Goal: Task Accomplishment & Management: Use online tool/utility

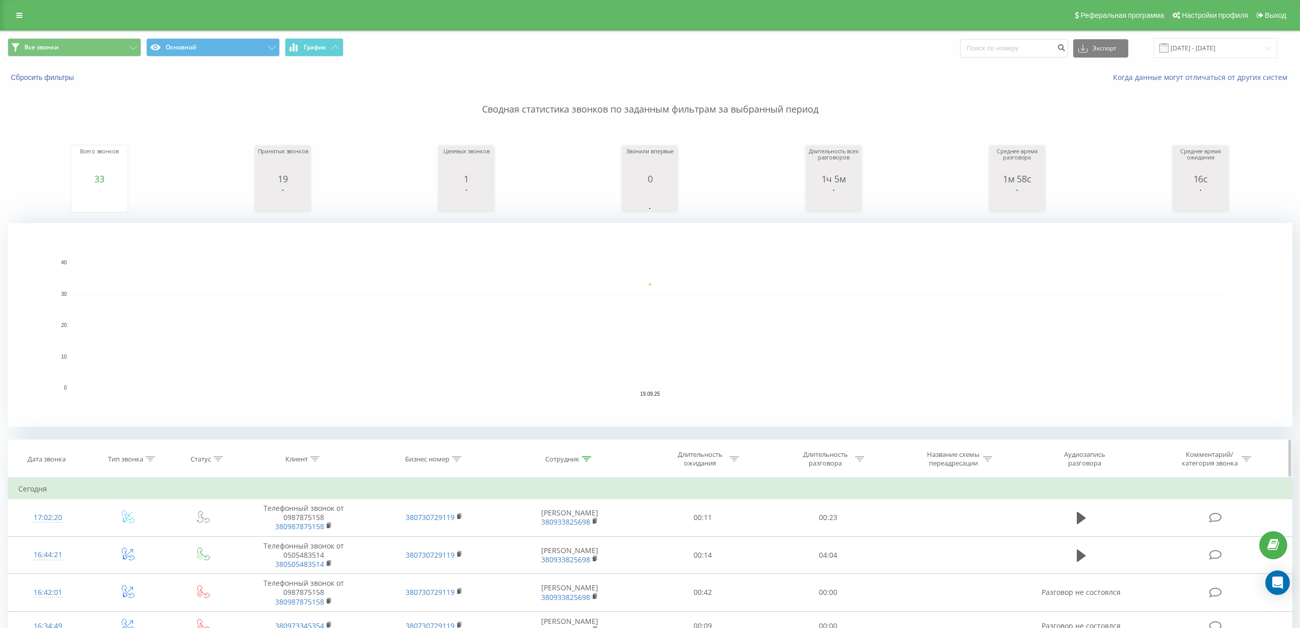
click at [584, 461] on div at bounding box center [586, 459] width 9 height 9
drag, startPoint x: 584, startPoint y: 529, endPoint x: 514, endPoint y: 528, distance: 70.8
click at [516, 528] on div "Фильтровать по условию Содержит [PERSON_NAME] Отмена OK" at bounding box center [569, 524] width 111 height 92
type input "ж"
type input "Дима [PERSON_NAME]"
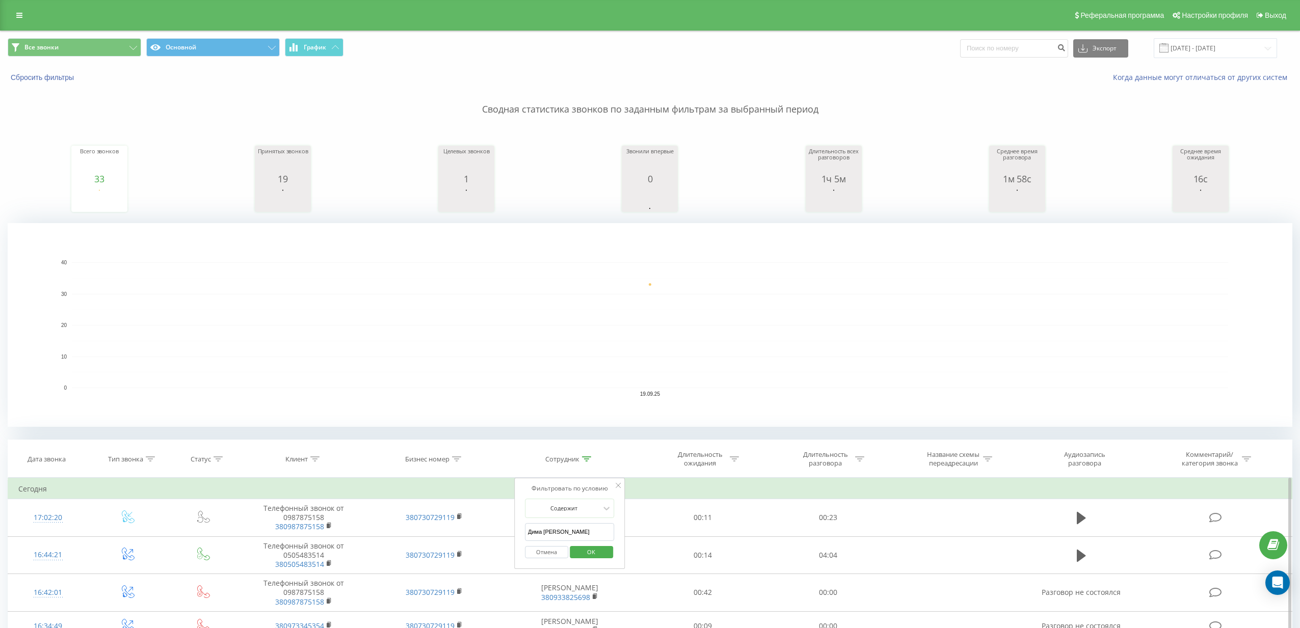
click at [597, 553] on span "OK" at bounding box center [591, 552] width 29 height 16
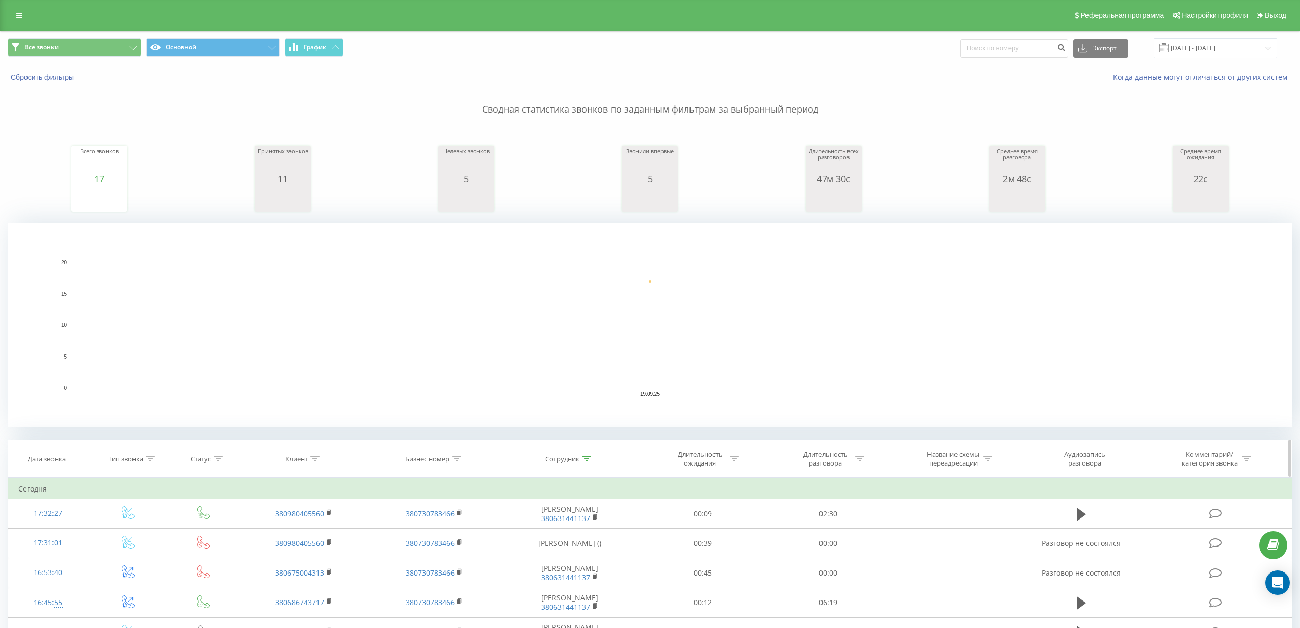
click at [153, 460] on icon at bounding box center [150, 459] width 9 height 5
click at [156, 531] on div "Входящий, 1 of 6. 6 results available. Use Up and Down to choose options, press…" at bounding box center [129, 532] width 90 height 19
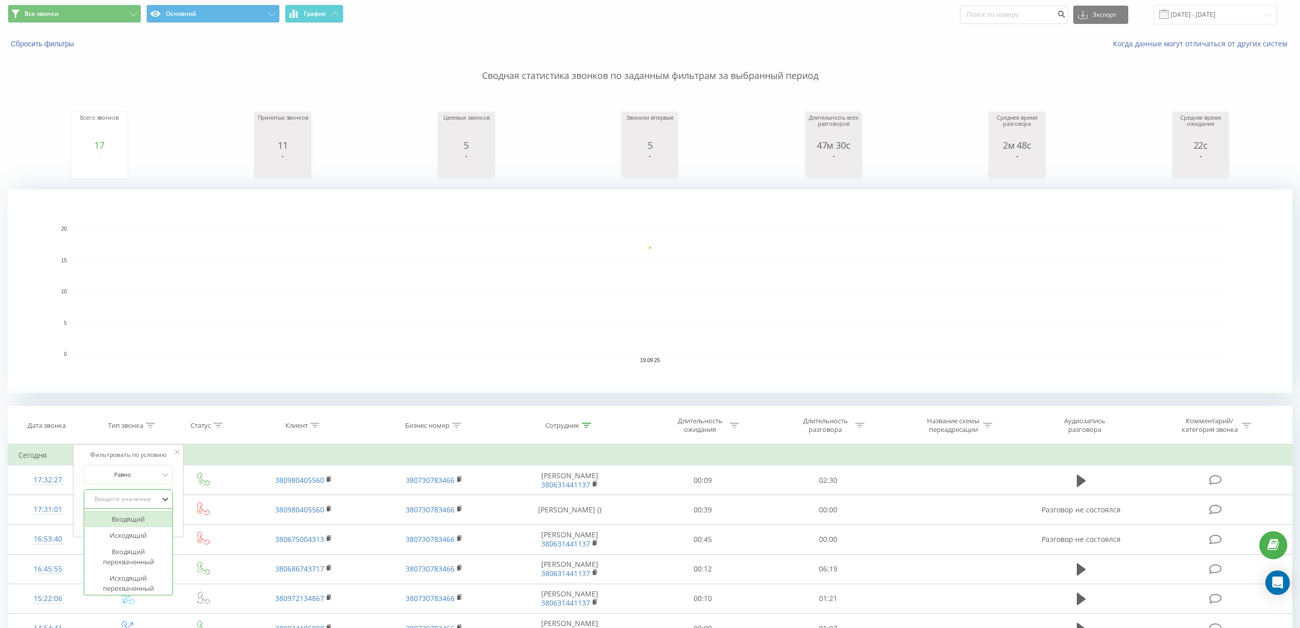
scroll to position [37, 0]
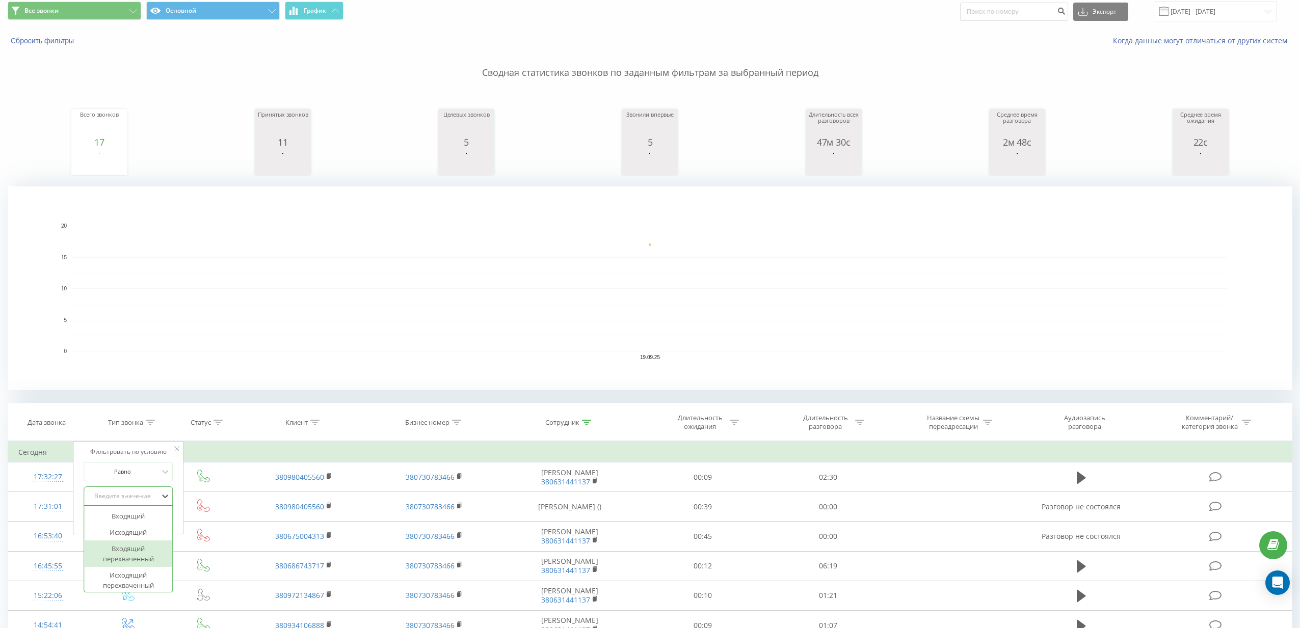
click at [145, 564] on div "Входящий перехваченный" at bounding box center [128, 554] width 89 height 26
click at [147, 518] on span "OK" at bounding box center [150, 517] width 29 height 16
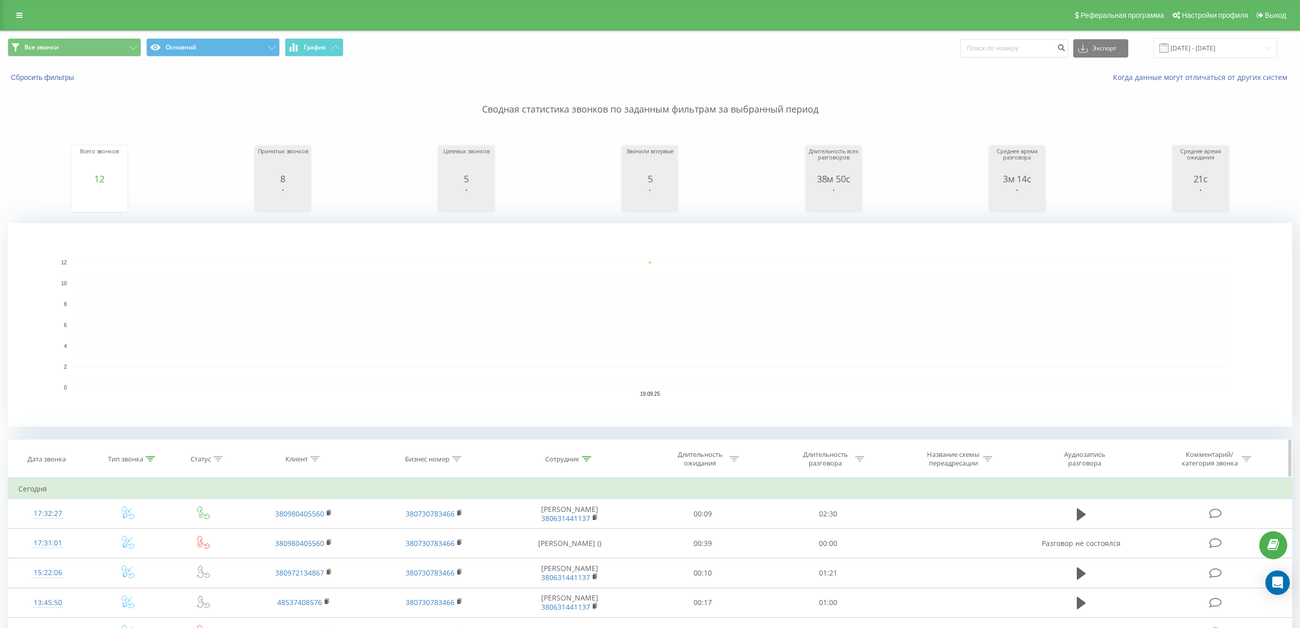
click at [148, 463] on div at bounding box center [150, 459] width 9 height 9
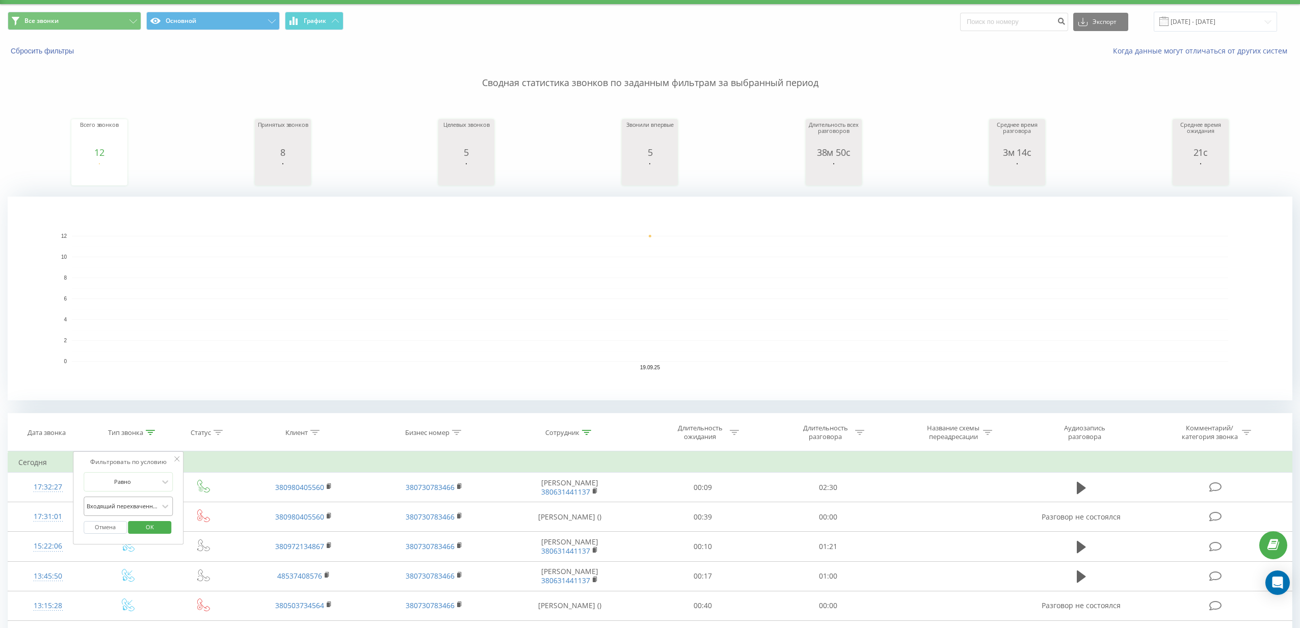
click at [130, 516] on div "Входящий перехваченный" at bounding box center [129, 506] width 90 height 19
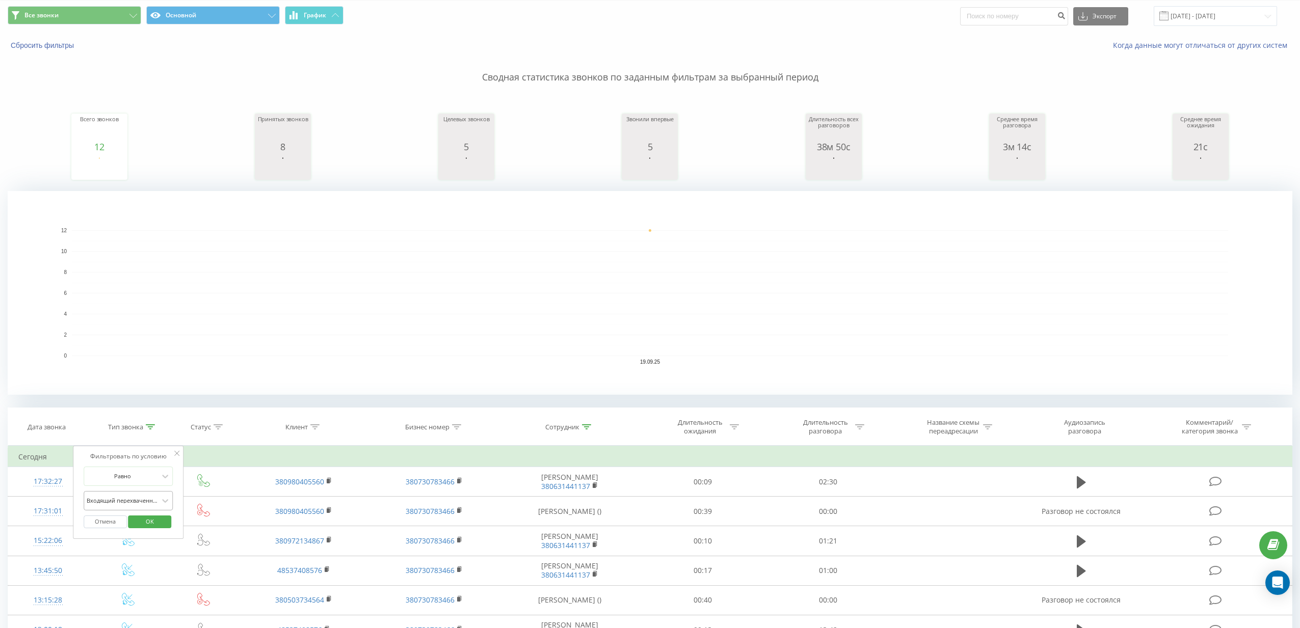
scroll to position [37, 0]
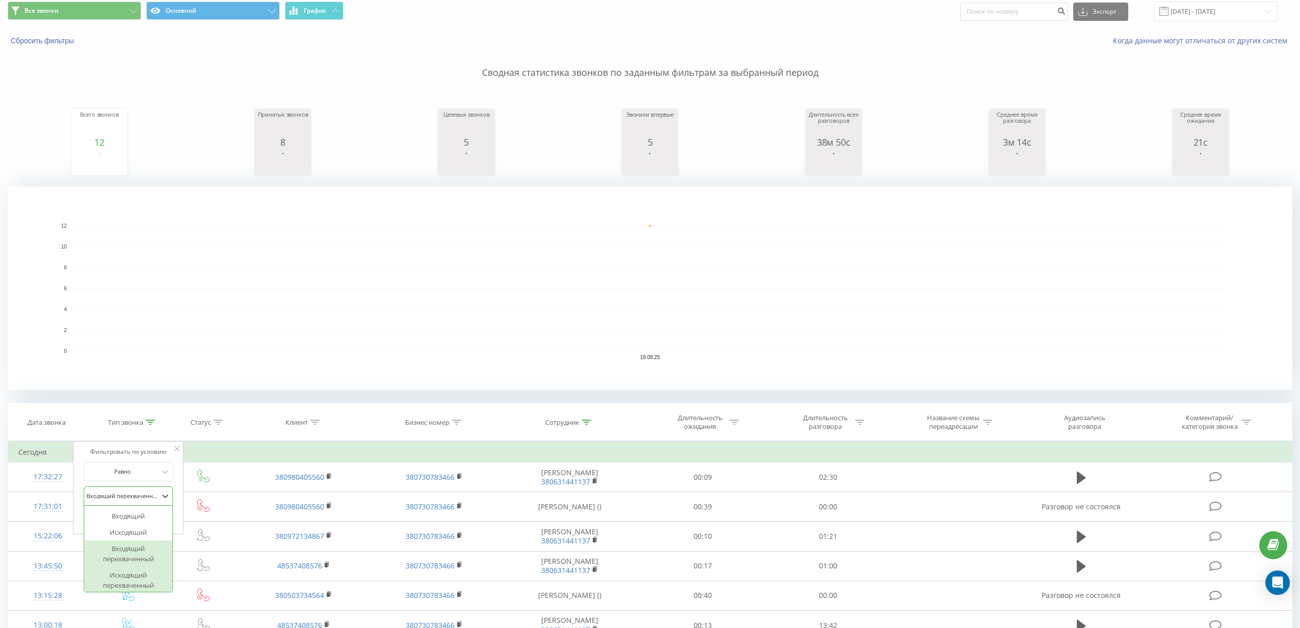
click at [130, 578] on div "Исходящий перехваченный" at bounding box center [128, 580] width 89 height 26
click at [156, 523] on span "OK" at bounding box center [150, 517] width 29 height 16
